Goal: Task Accomplishment & Management: Manage account settings

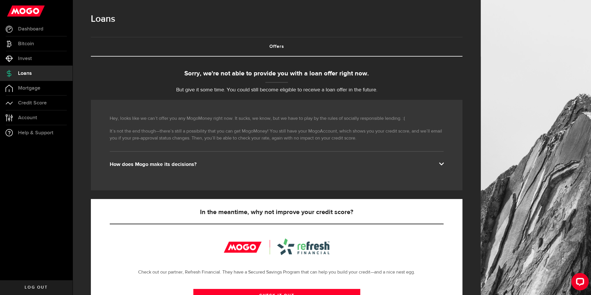
click at [30, 71] on span "Loans" at bounding box center [25, 73] width 14 height 5
click at [32, 28] on span "Dashboard" at bounding box center [30, 28] width 25 height 5
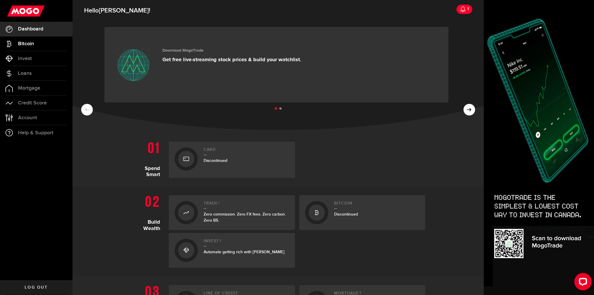
click at [31, 41] on span "Bitcoin" at bounding box center [26, 43] width 16 height 5
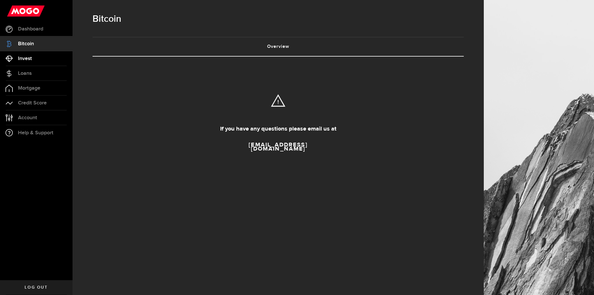
click at [30, 57] on span "Invest" at bounding box center [25, 58] width 14 height 5
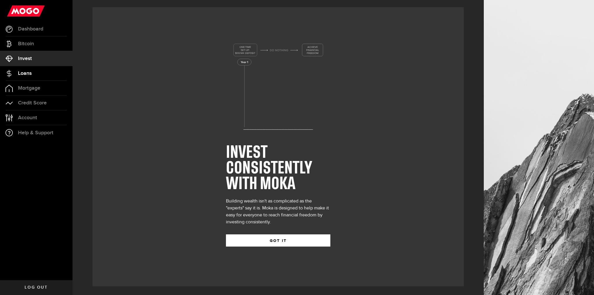
click at [28, 70] on link "Loans" at bounding box center [36, 73] width 73 height 15
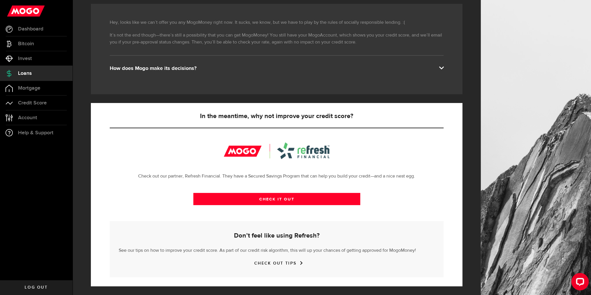
scroll to position [133, 0]
click at [34, 118] on span "Account" at bounding box center [27, 117] width 19 height 5
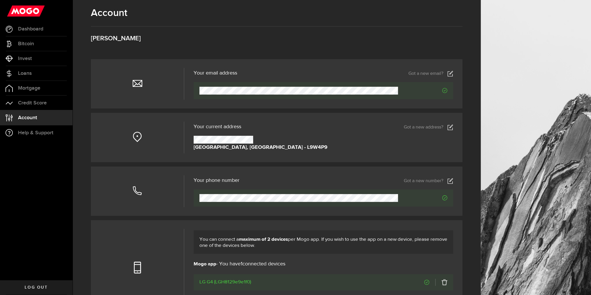
click at [428, 130] on link "Got a new address?" at bounding box center [428, 128] width 49 height 6
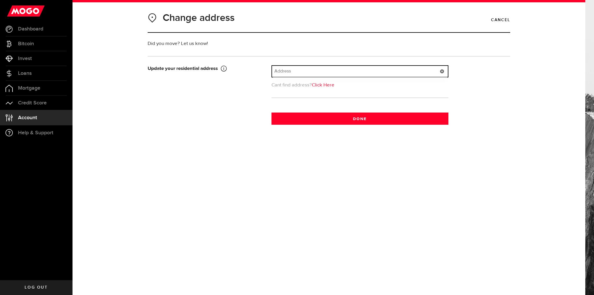
click at [305, 71] on input "text" at bounding box center [360, 71] width 176 height 11
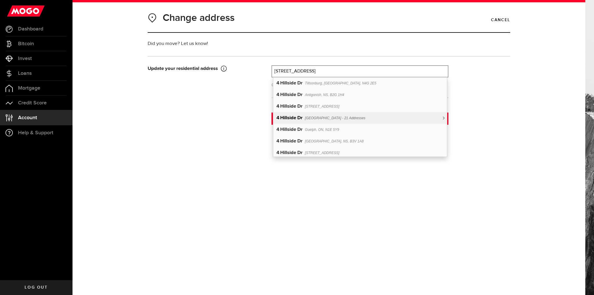
click at [443, 116] on div "[STREET_ADDRESS][PERSON_NAME] - 21 Addresses" at bounding box center [360, 118] width 174 height 12
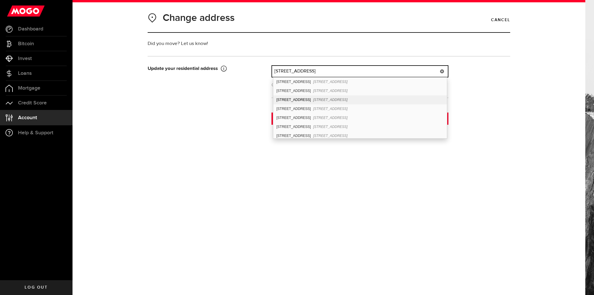
click at [411, 100] on div "[STREET_ADDRESS]" at bounding box center [360, 99] width 174 height 9
type input "[STREET_ADDRESS]"
type input "4"
type input "Hillside Dr"
type input "[GEOGRAPHIC_DATA]"
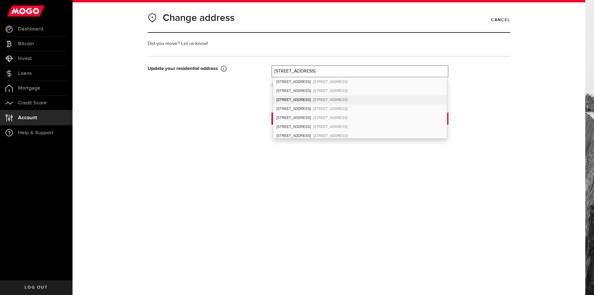
type input "104"
select select "ON"
type input "L9W 1P6"
type input "[GEOGRAPHIC_DATA]"
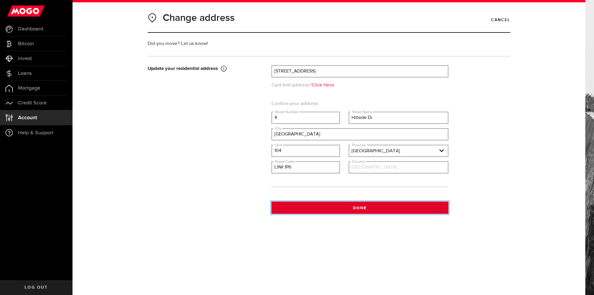
click at [364, 208] on button "Done" at bounding box center [360, 208] width 177 height 12
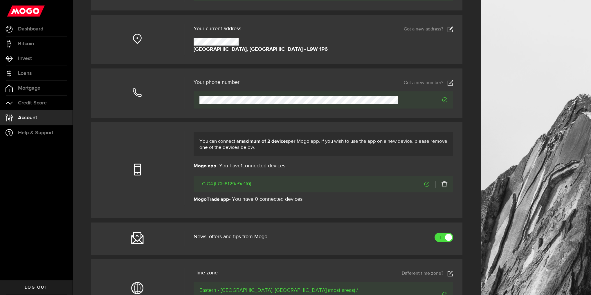
scroll to position [101, 0]
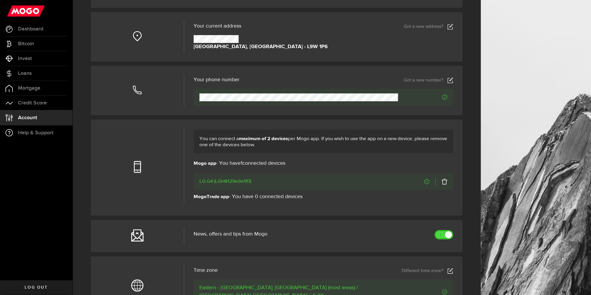
click at [440, 239] on link at bounding box center [443, 234] width 19 height 9
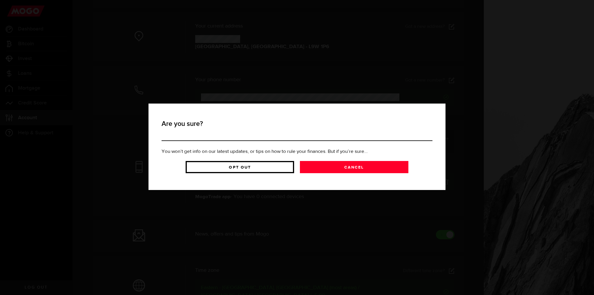
click at [268, 171] on link "Opt Out" at bounding box center [240, 167] width 109 height 12
